Goal: Transaction & Acquisition: Book appointment/travel/reservation

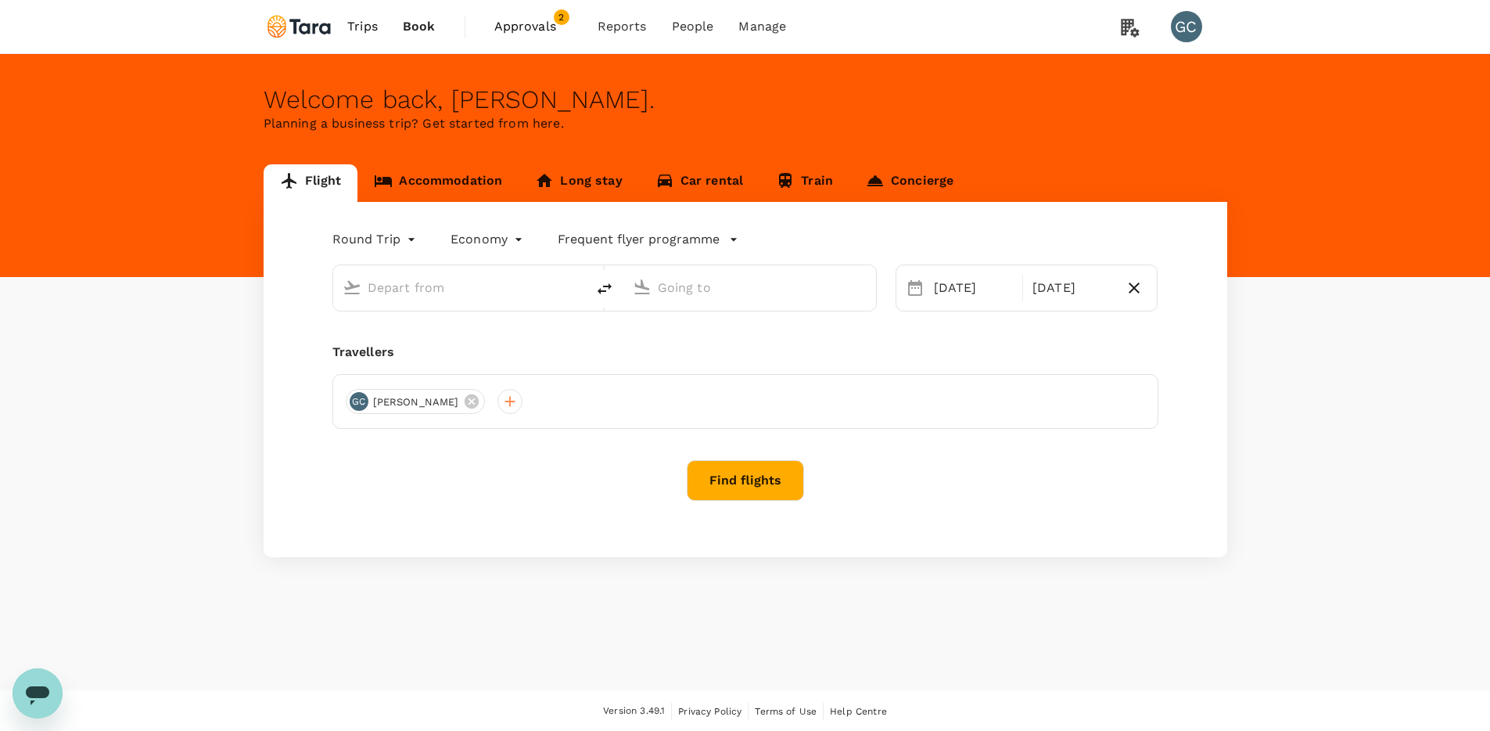
type input "premium-economy"
type input "[GEOGRAPHIC_DATA], [GEOGRAPHIC_DATA] (any)"
type input "[PERSON_NAME]–[PERSON_NAME] Atlanta Intl (ATL)"
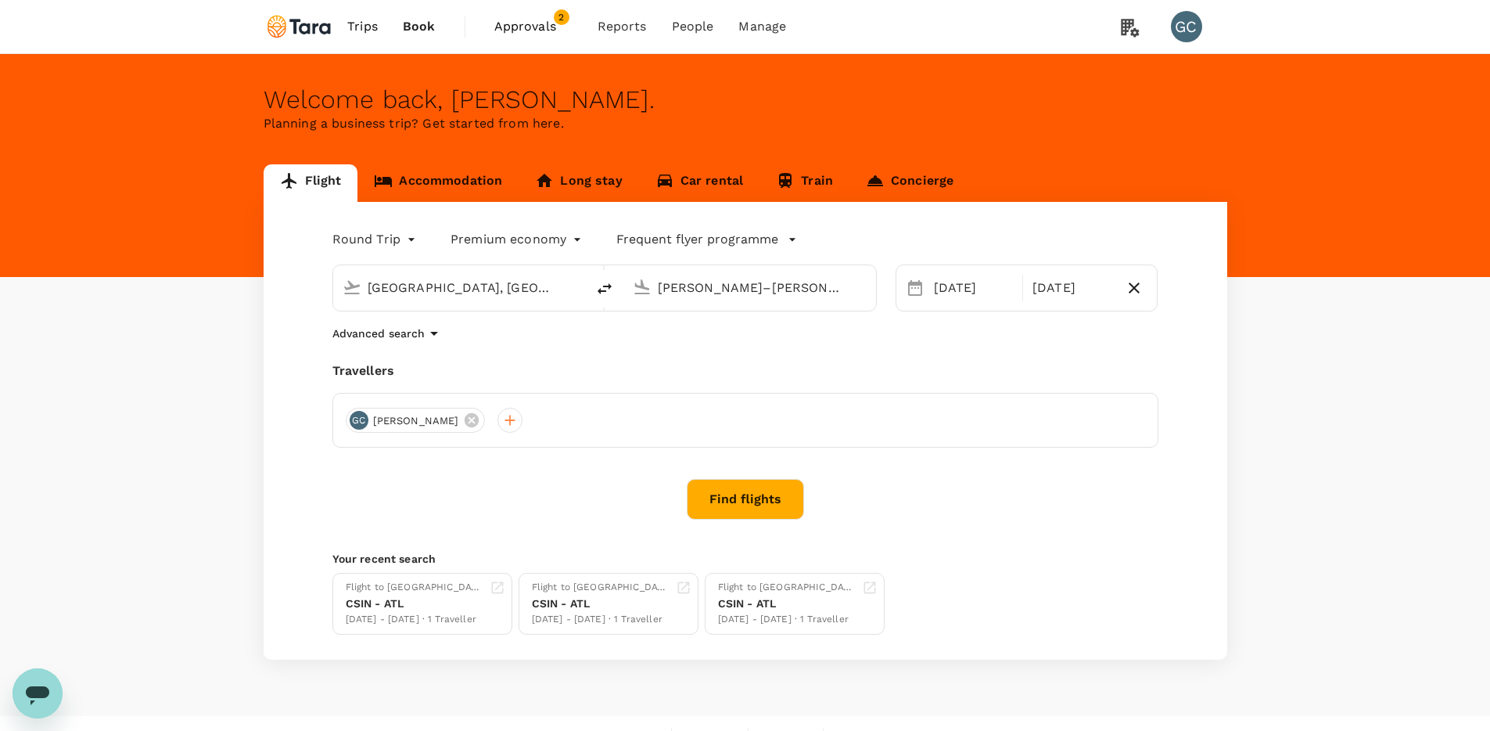
click at [537, 23] on span "Approvals" at bounding box center [533, 26] width 78 height 19
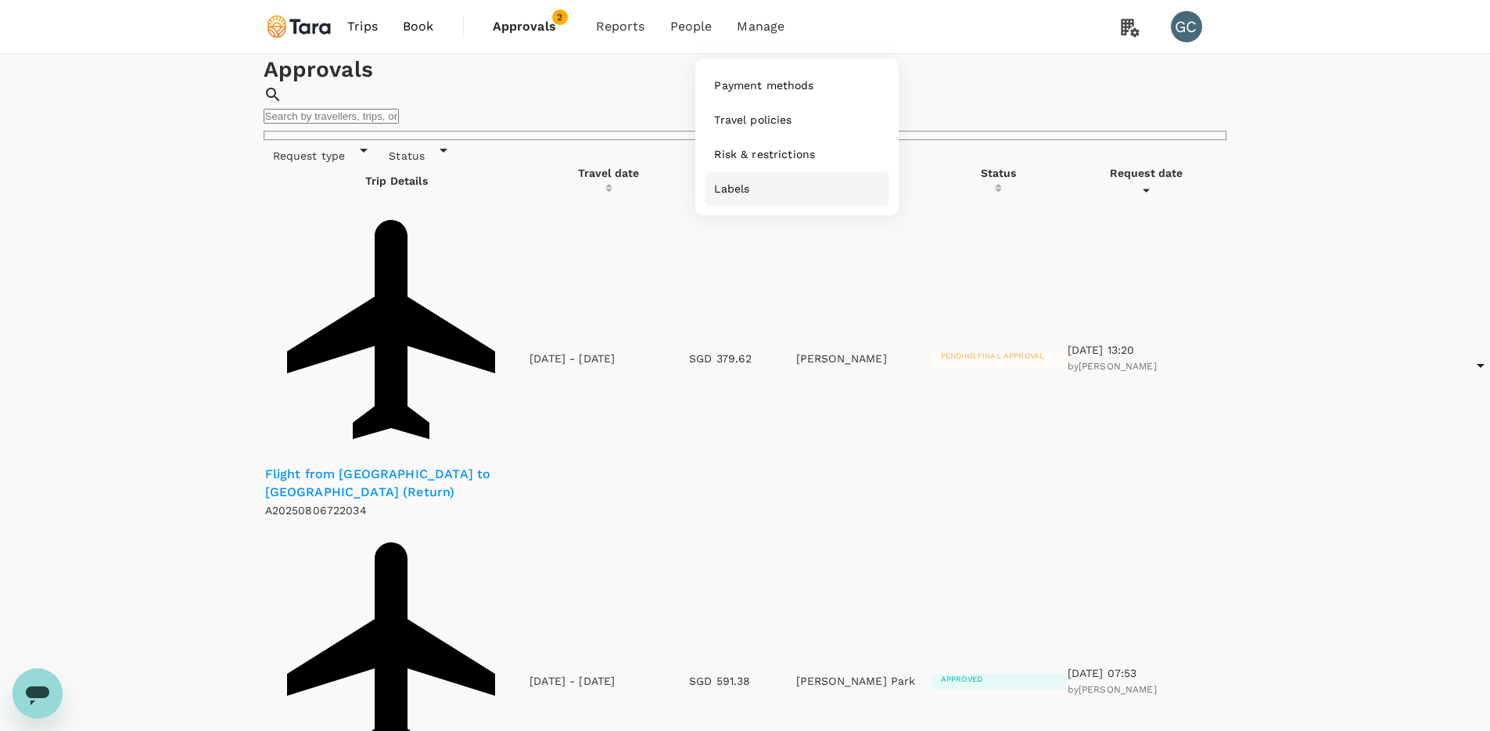
click at [749, 188] on span "Labels" at bounding box center [731, 189] width 35 height 16
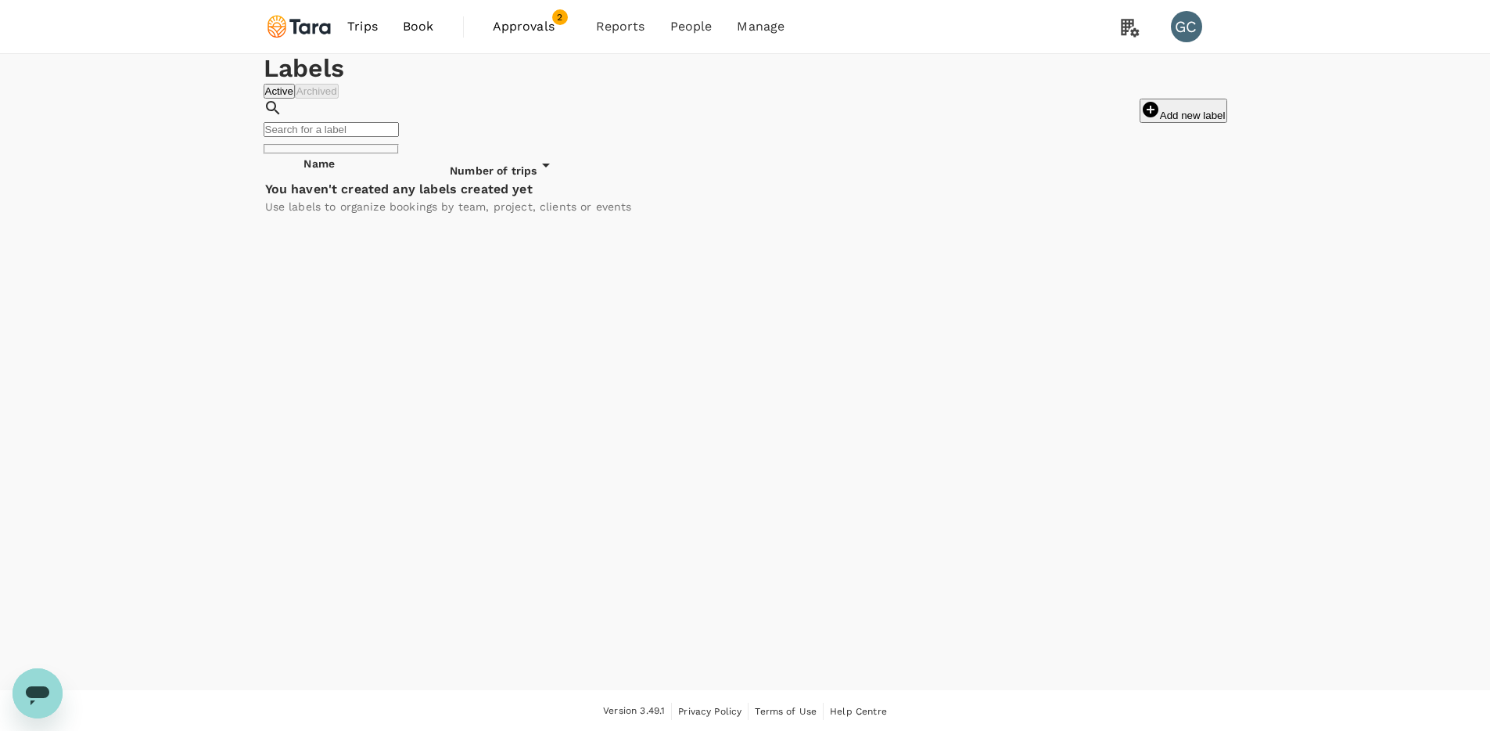
click at [546, 20] on span "Approvals" at bounding box center [532, 26] width 78 height 19
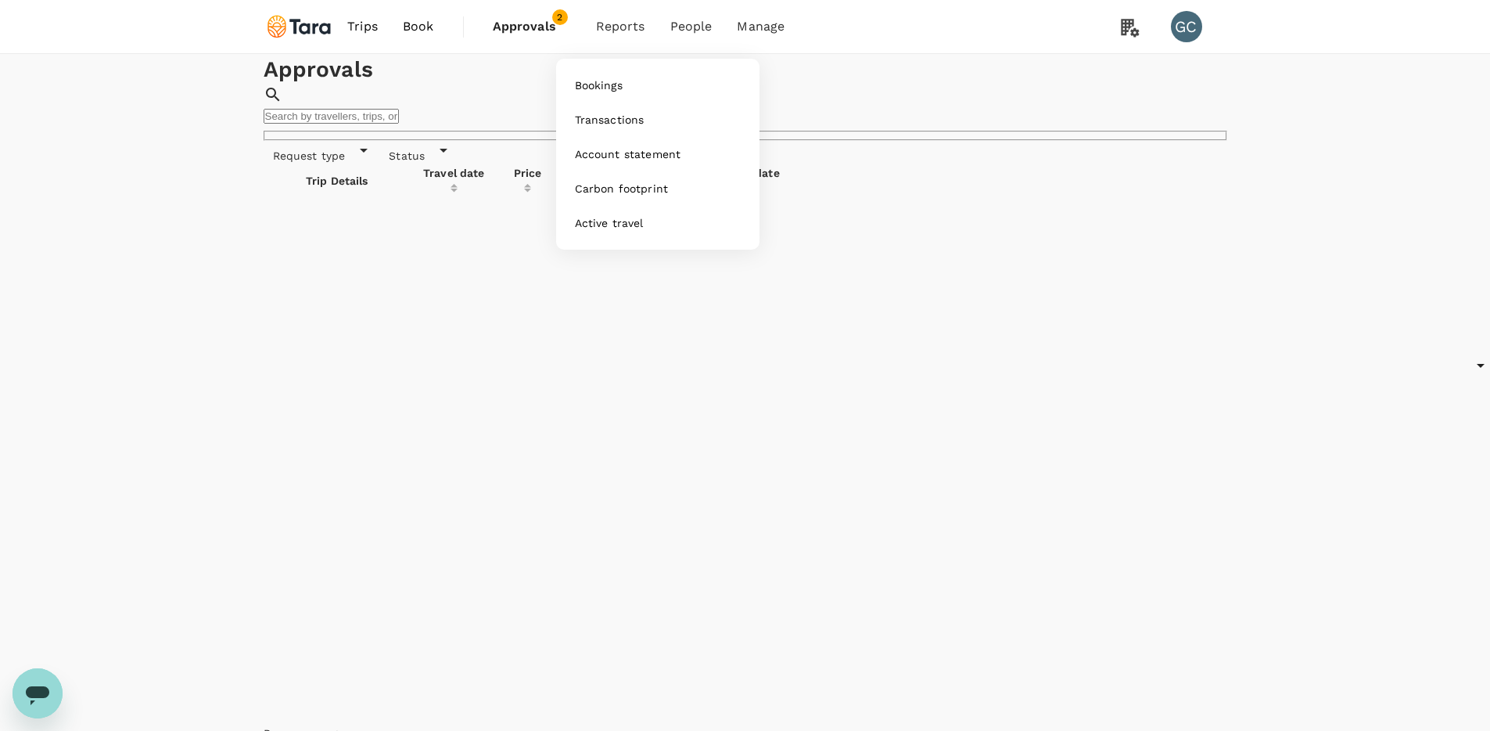
click at [619, 22] on span "Reports" at bounding box center [620, 26] width 49 height 19
click at [350, 22] on span "Trips" at bounding box center [362, 26] width 31 height 19
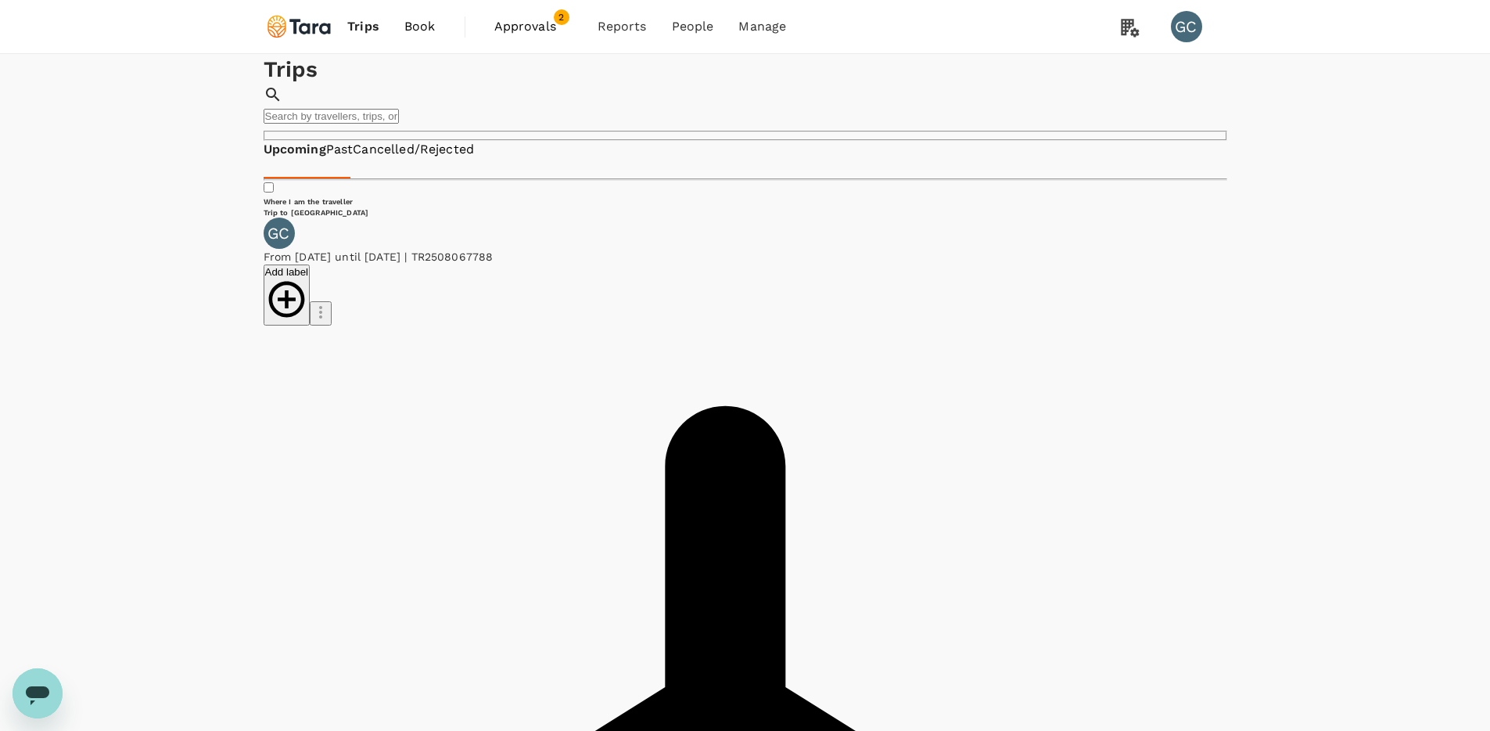
scroll to position [233, 0]
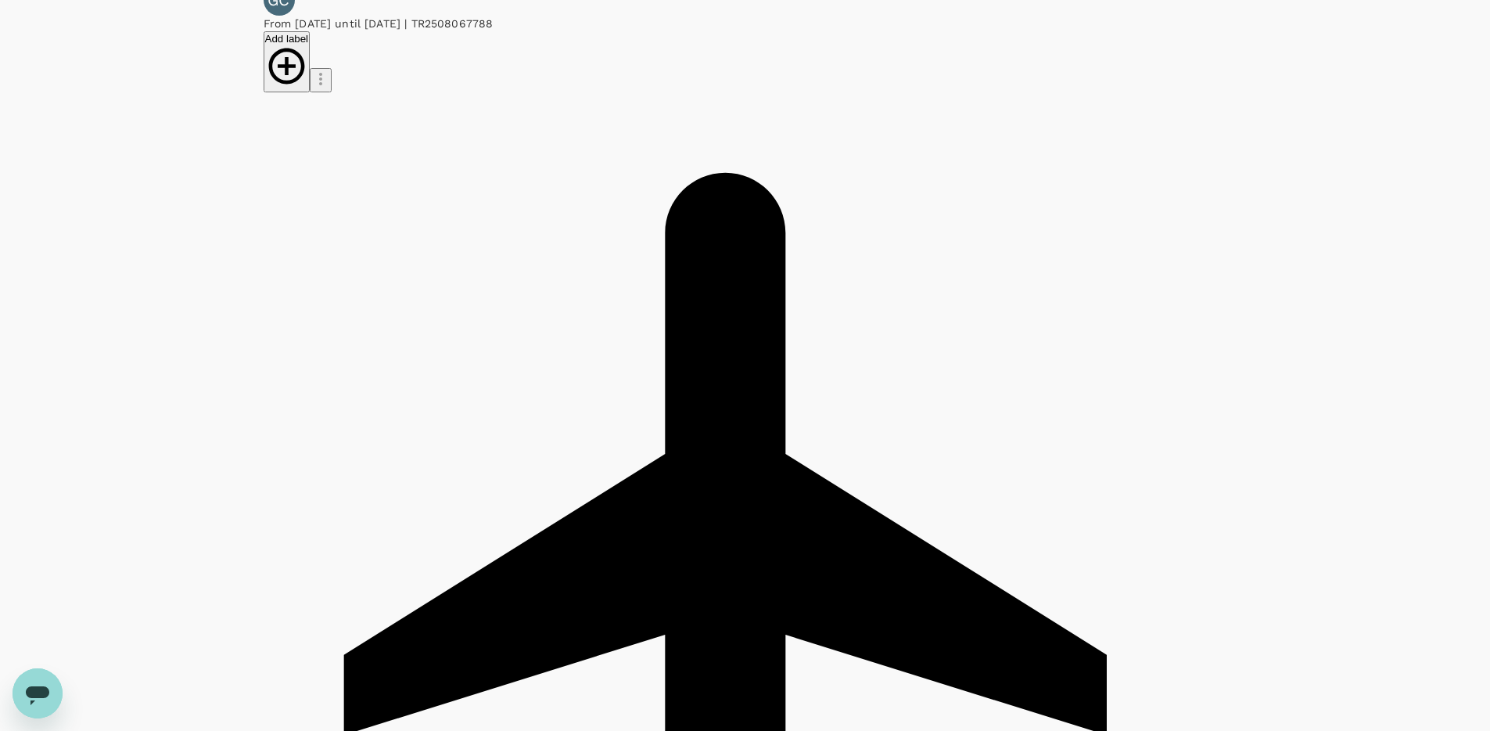
click at [339, 105] on div "Flight from [GEOGRAPHIC_DATA] to [GEOGRAPHIC_DATA] (roundtrip) | A20250806823295" at bounding box center [746, 581] width 964 height 979
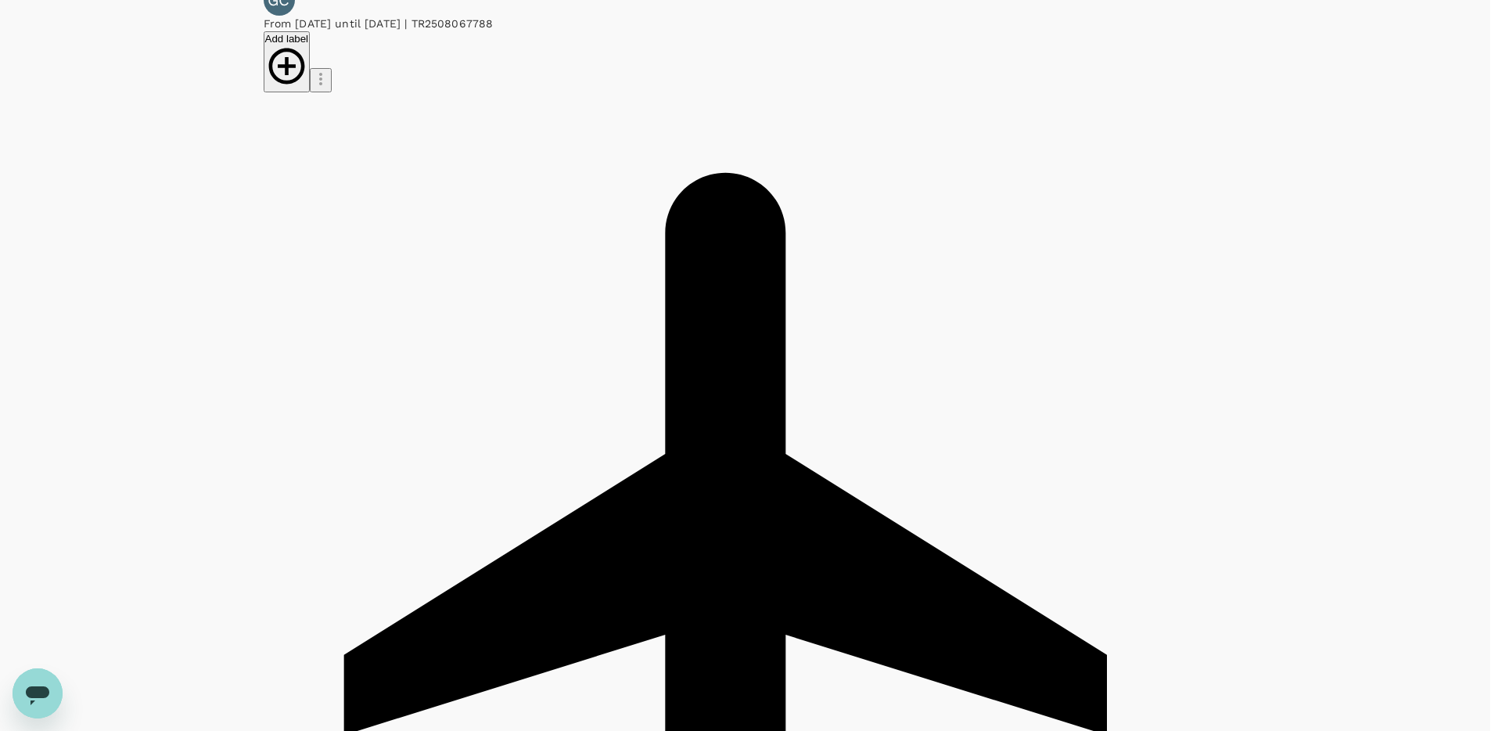
drag, startPoint x: 665, startPoint y: 498, endPoint x: 673, endPoint y: 494, distance: 8.7
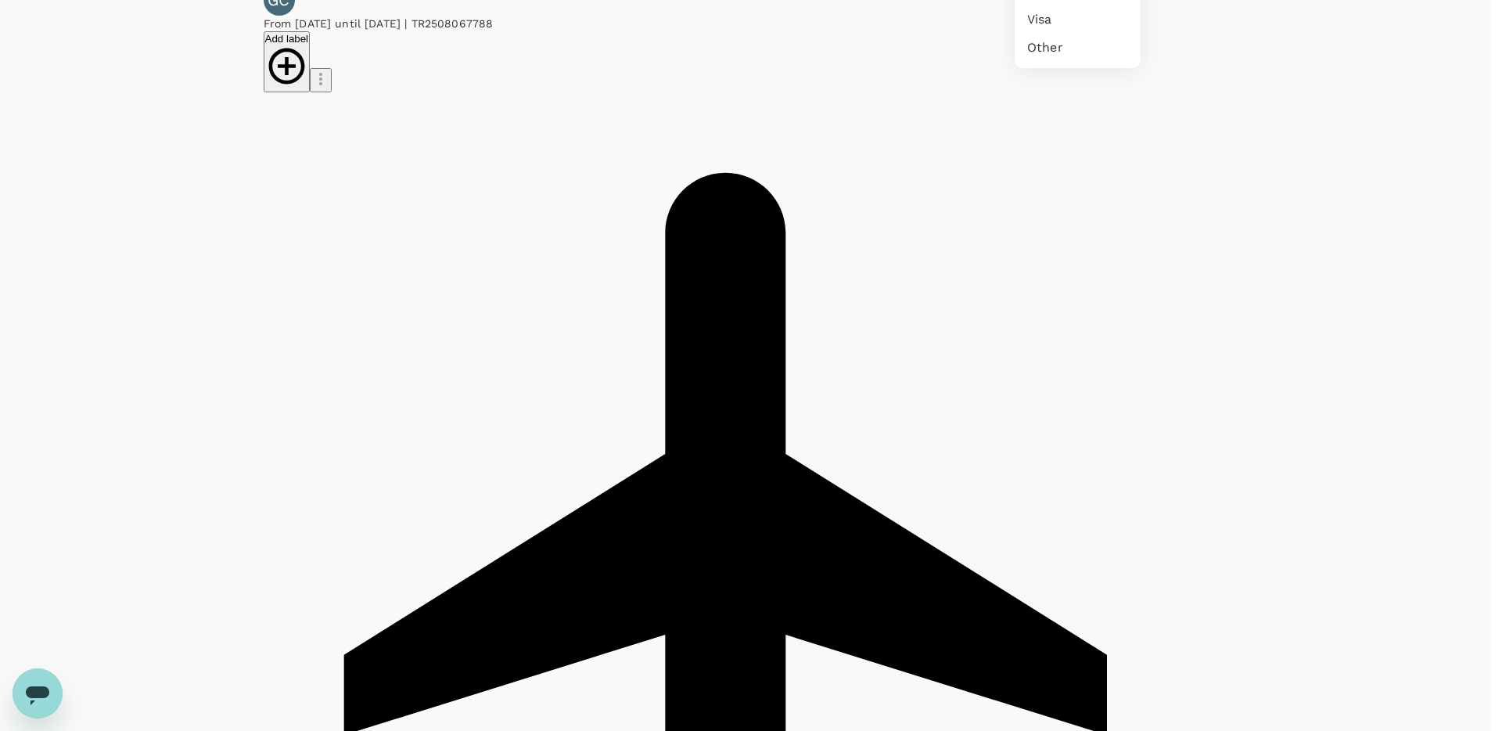
click at [1245, 190] on div at bounding box center [751, 365] width 1502 height 731
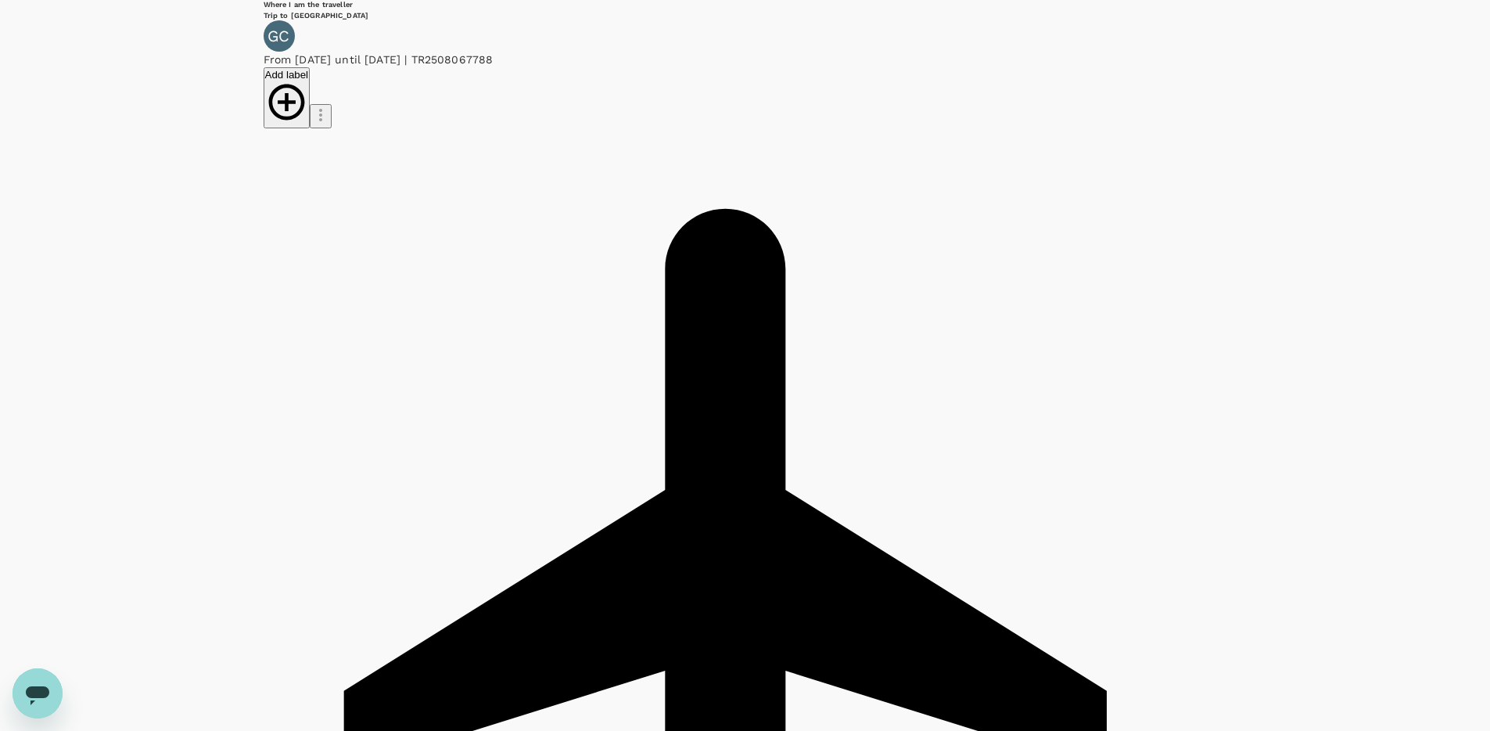
scroll to position [277, 0]
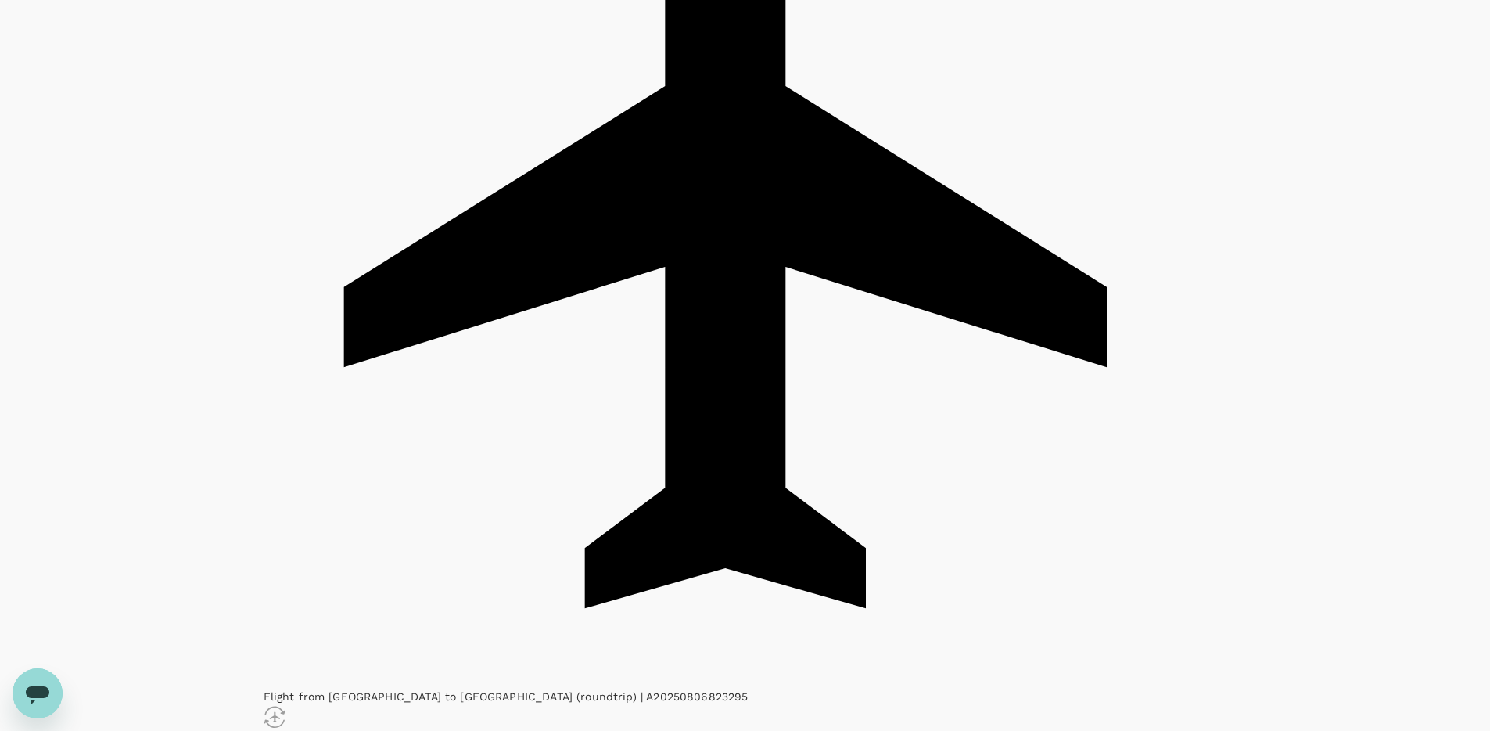
scroll to position [844, 0]
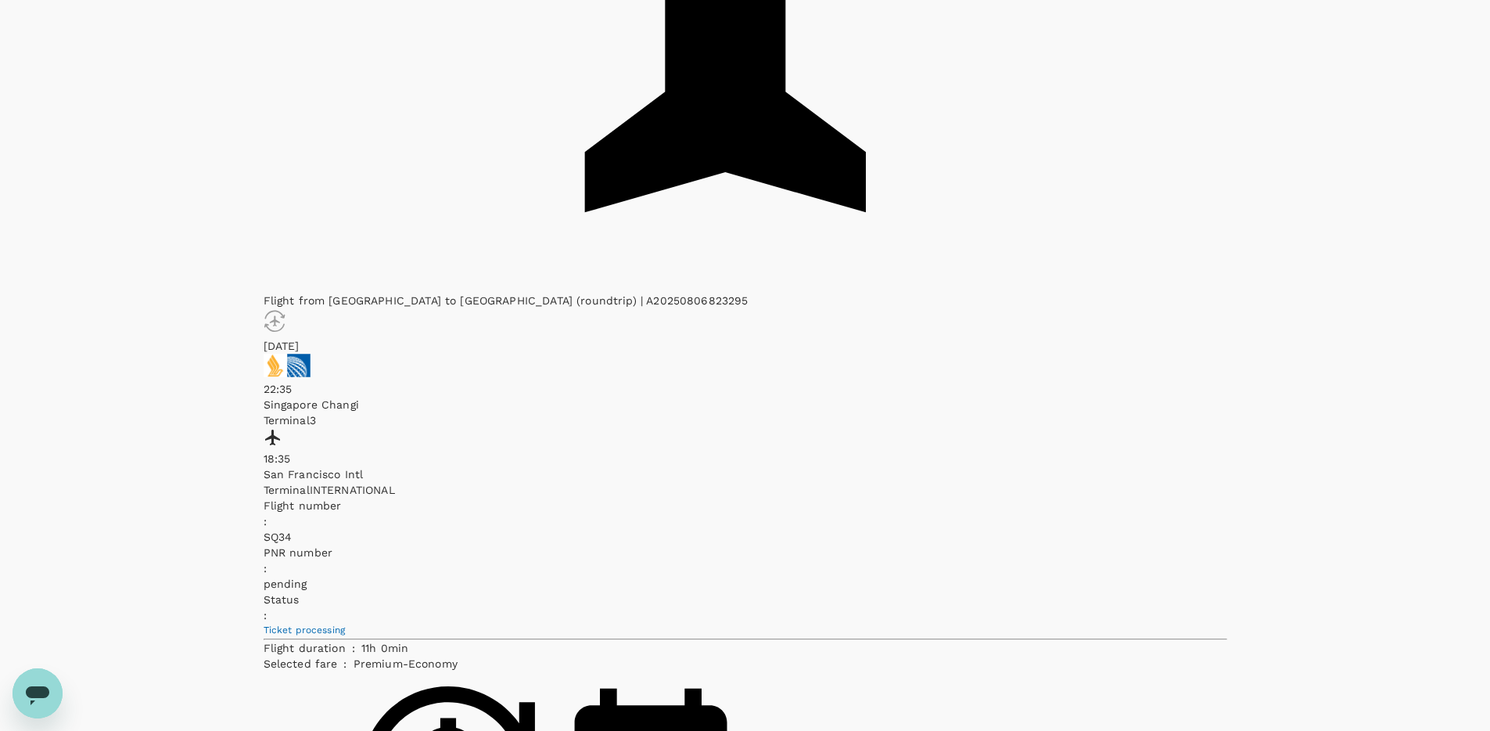
scroll to position [1238, 0]
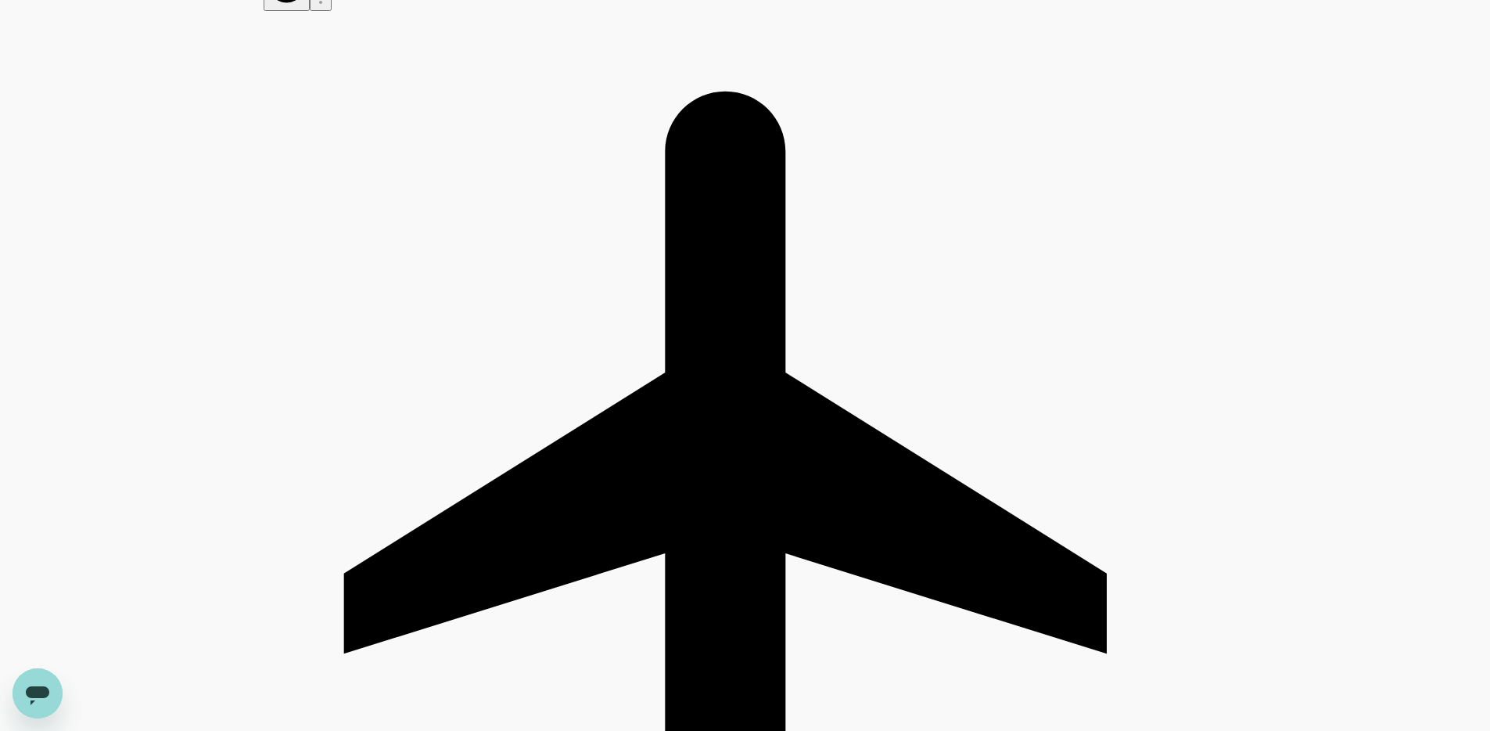
scroll to position [0, 0]
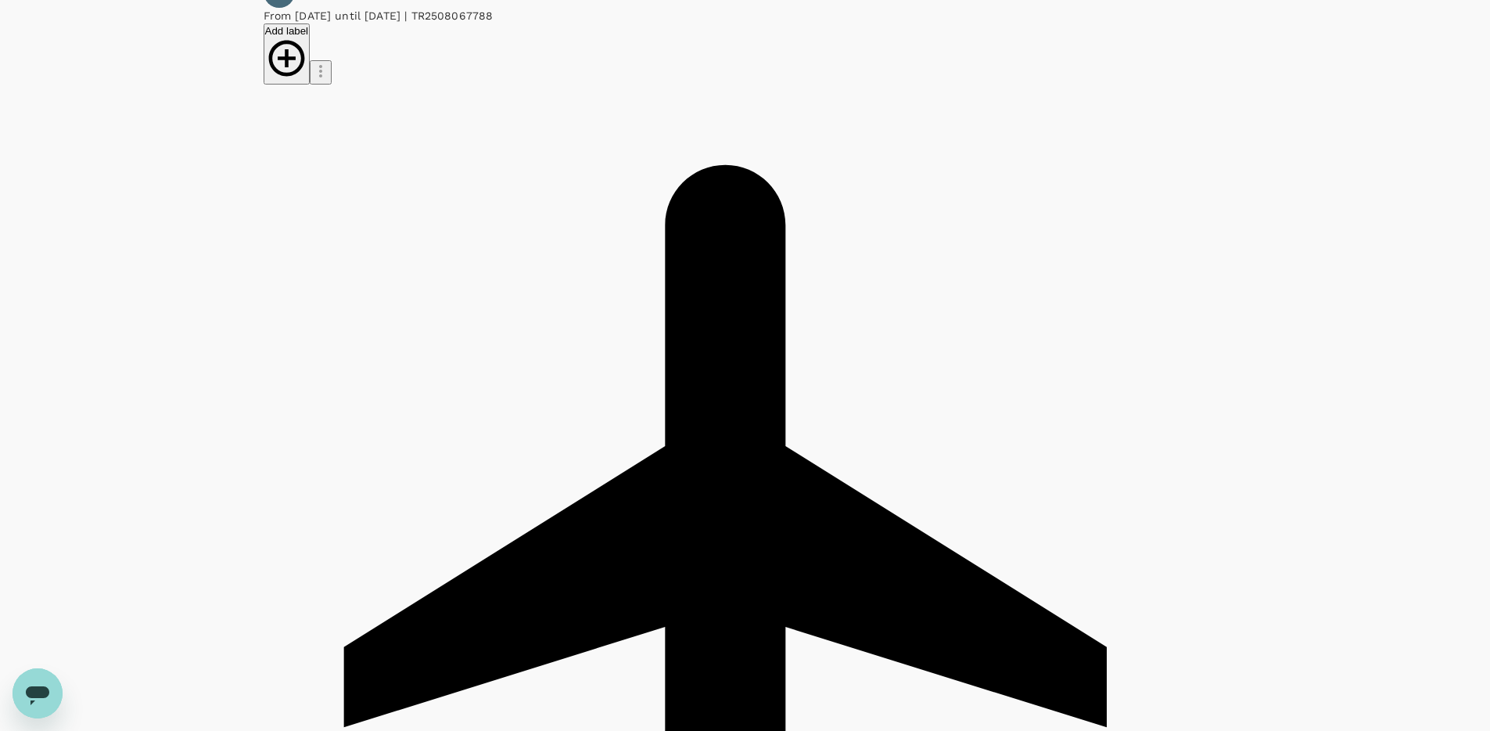
scroll to position [231, 0]
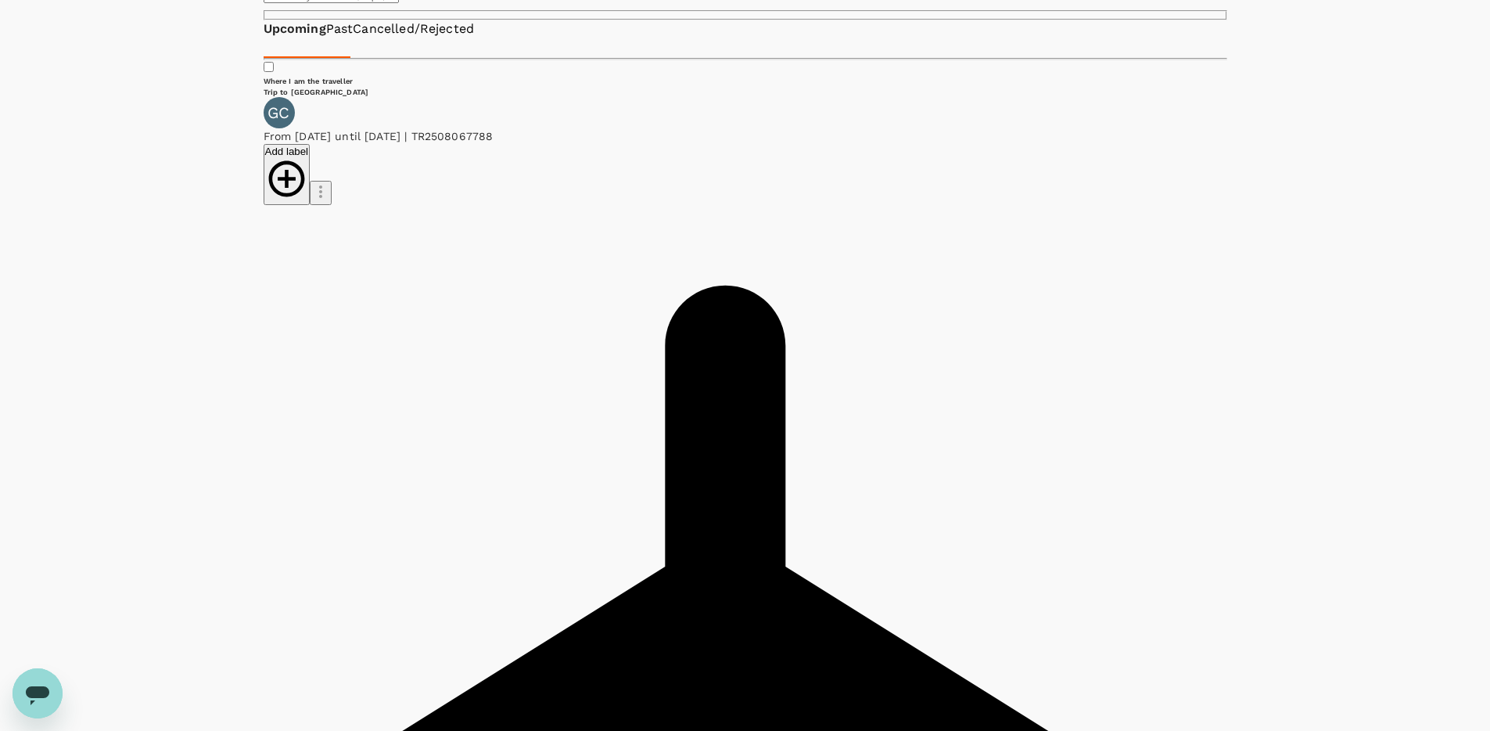
scroll to position [282, 0]
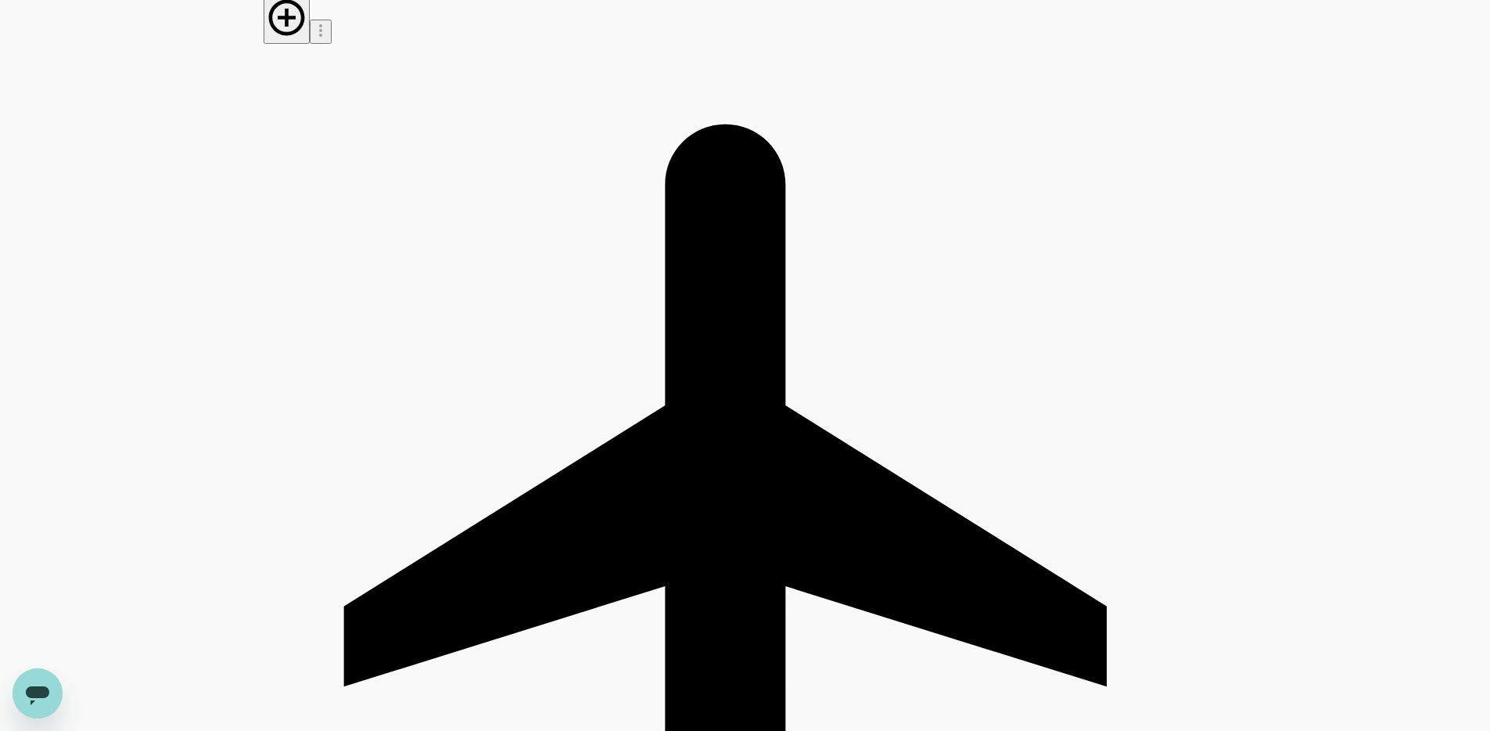
drag, startPoint x: 560, startPoint y: 527, endPoint x: 568, endPoint y: 523, distance: 8.7
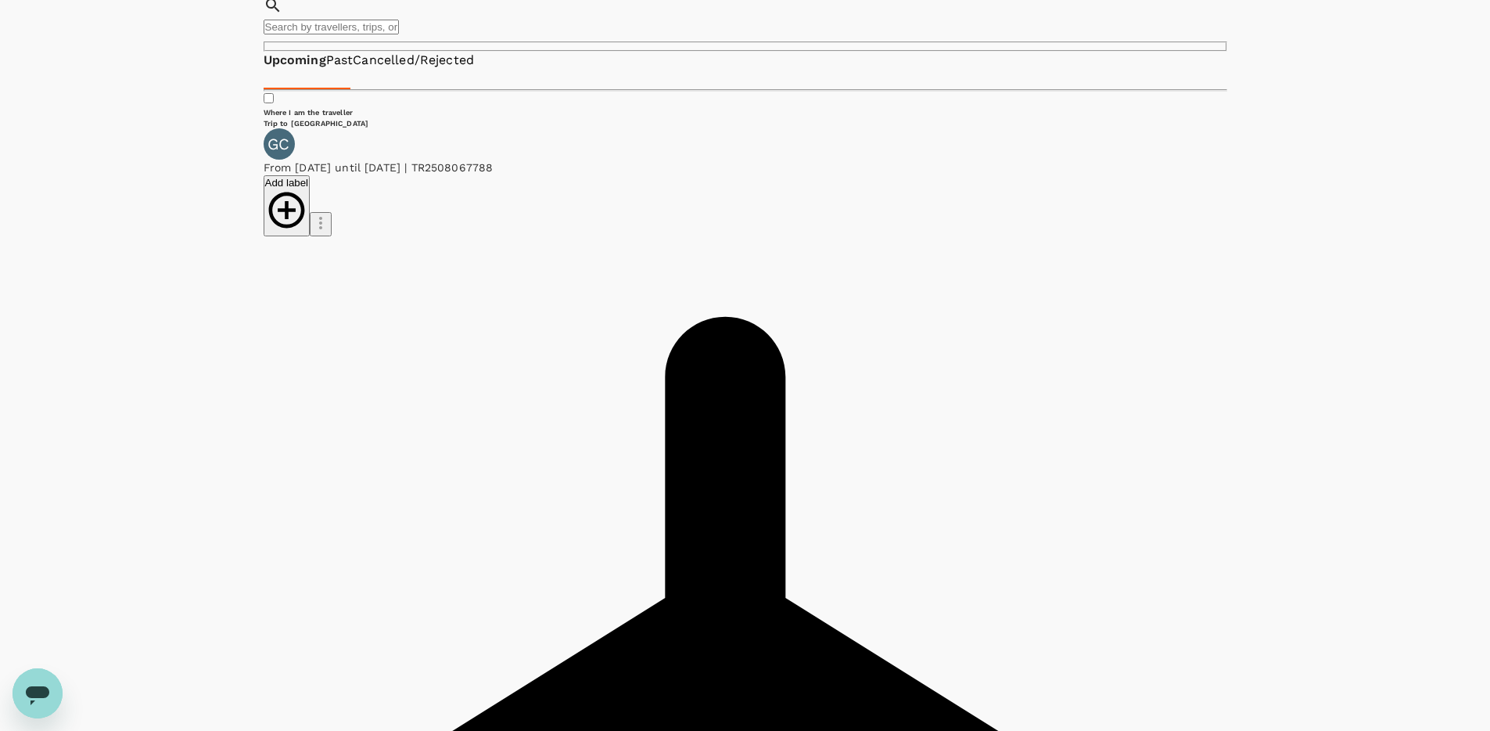
scroll to position [110, 0]
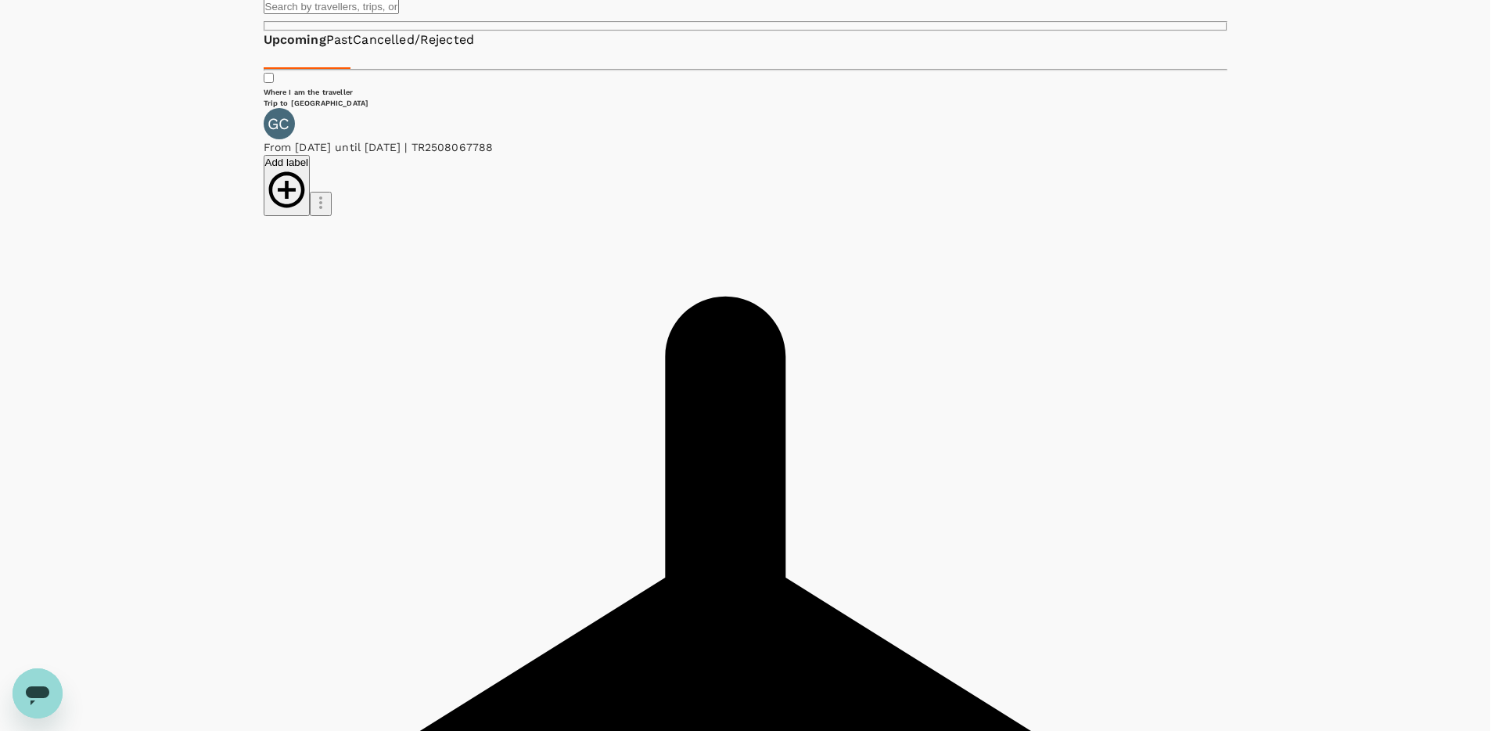
drag, startPoint x: 957, startPoint y: 317, endPoint x: 939, endPoint y: 320, distance: 19.0
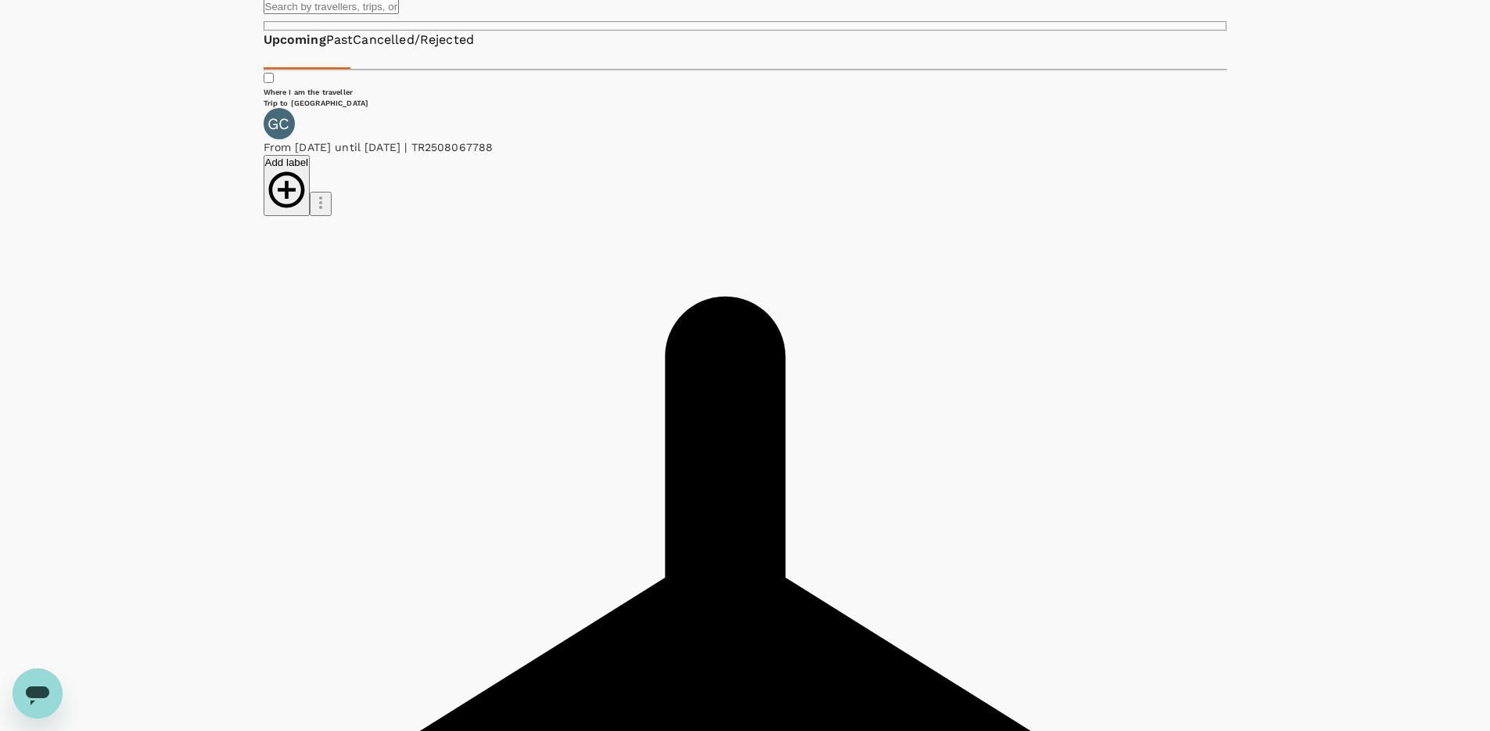
click at [322, 196] on icon "button" at bounding box center [320, 202] width 3 height 13
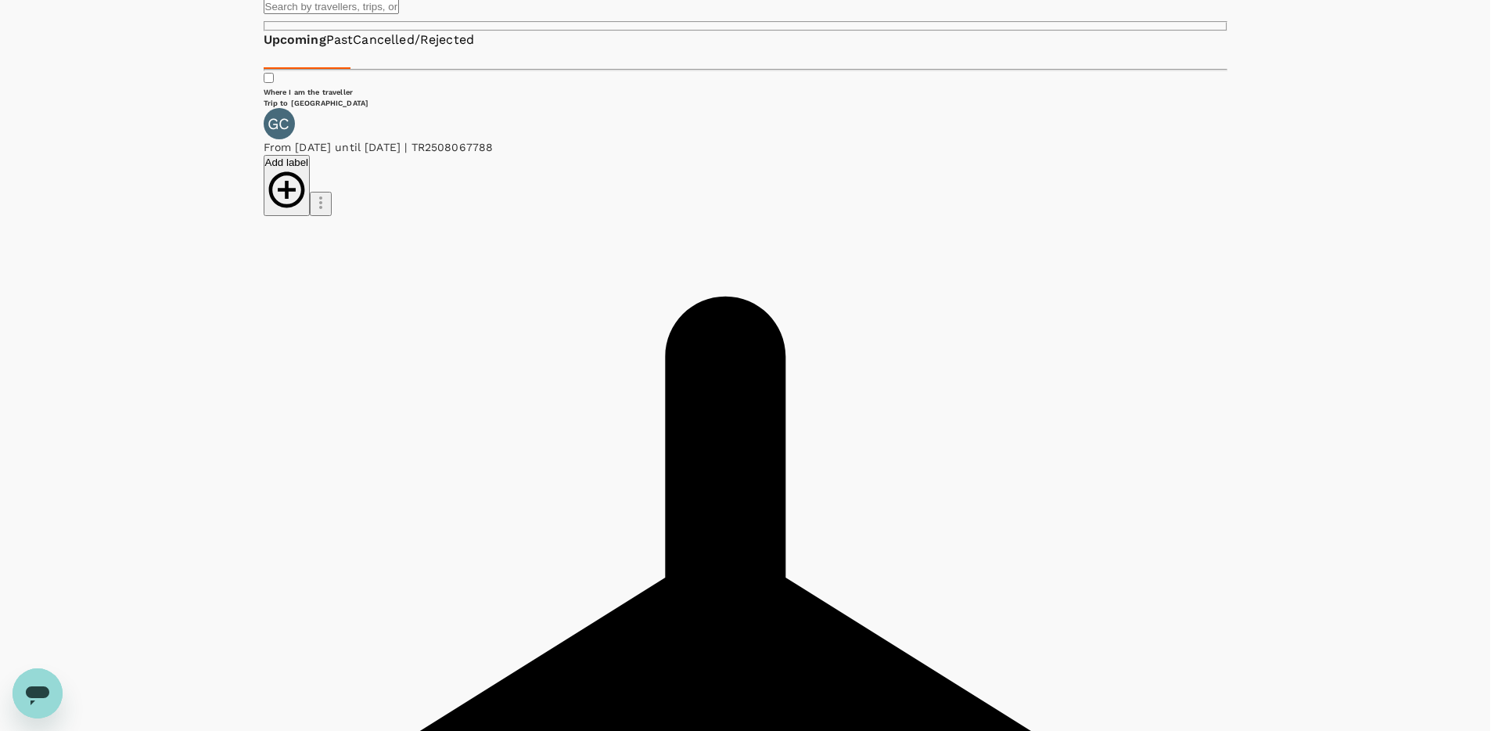
click at [1102, 170] on div at bounding box center [751, 365] width 1502 height 731
